Goal: Book appointment/travel/reservation

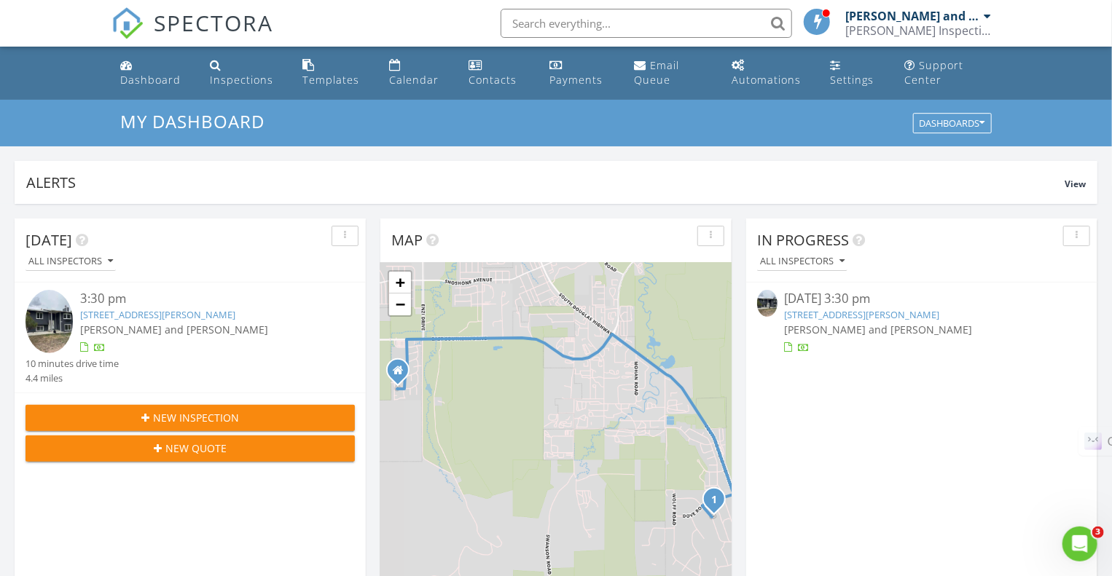
click at [181, 305] on div "3:30 pm" at bounding box center [203, 299] width 247 height 18
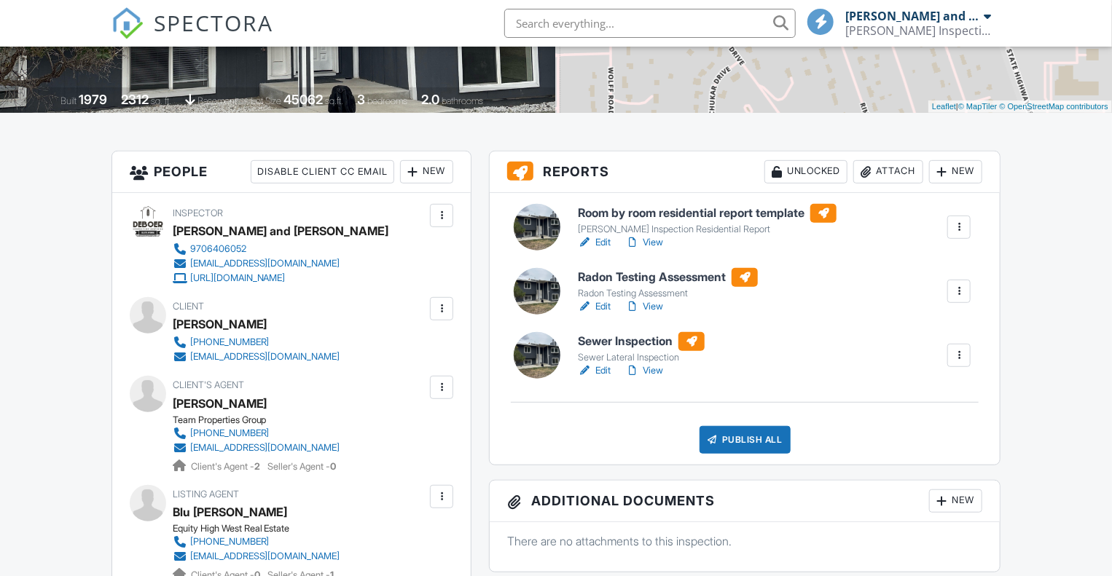
click at [595, 369] on link "Edit" at bounding box center [594, 371] width 33 height 15
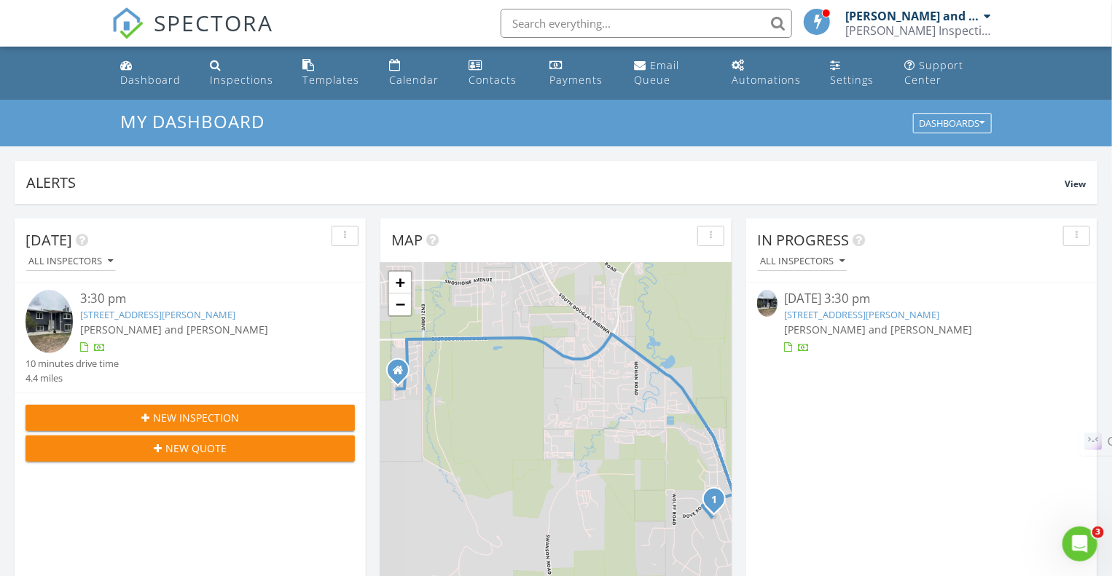
click at [814, 316] on link "7631 Rimrock Dr, Gillette, WY 82718" at bounding box center [862, 314] width 155 height 13
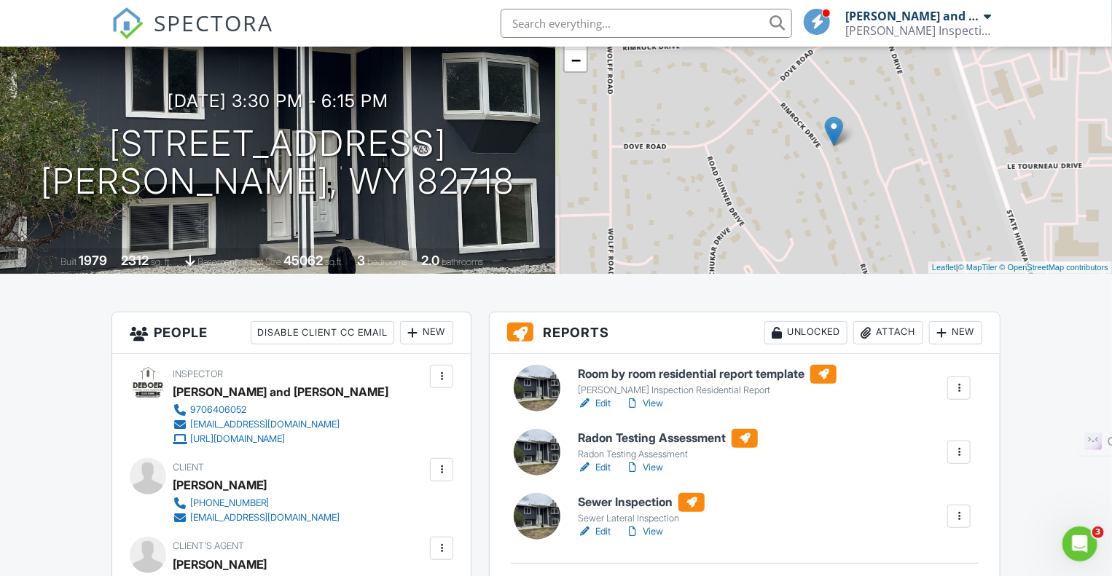
scroll to position [146, 0]
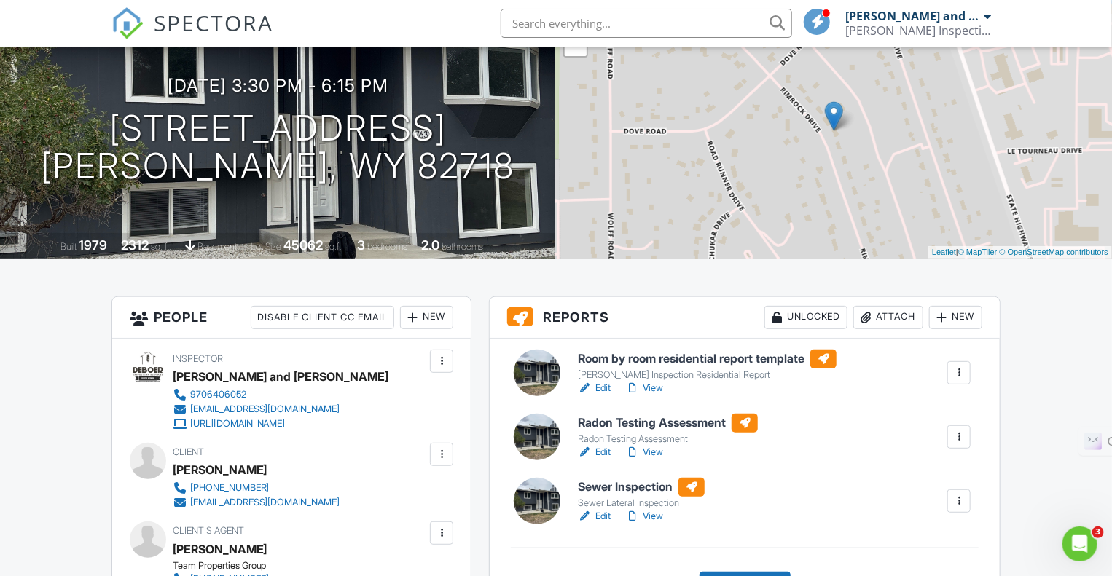
click at [601, 387] on link "Edit" at bounding box center [594, 388] width 33 height 15
